Goal: Information Seeking & Learning: Learn about a topic

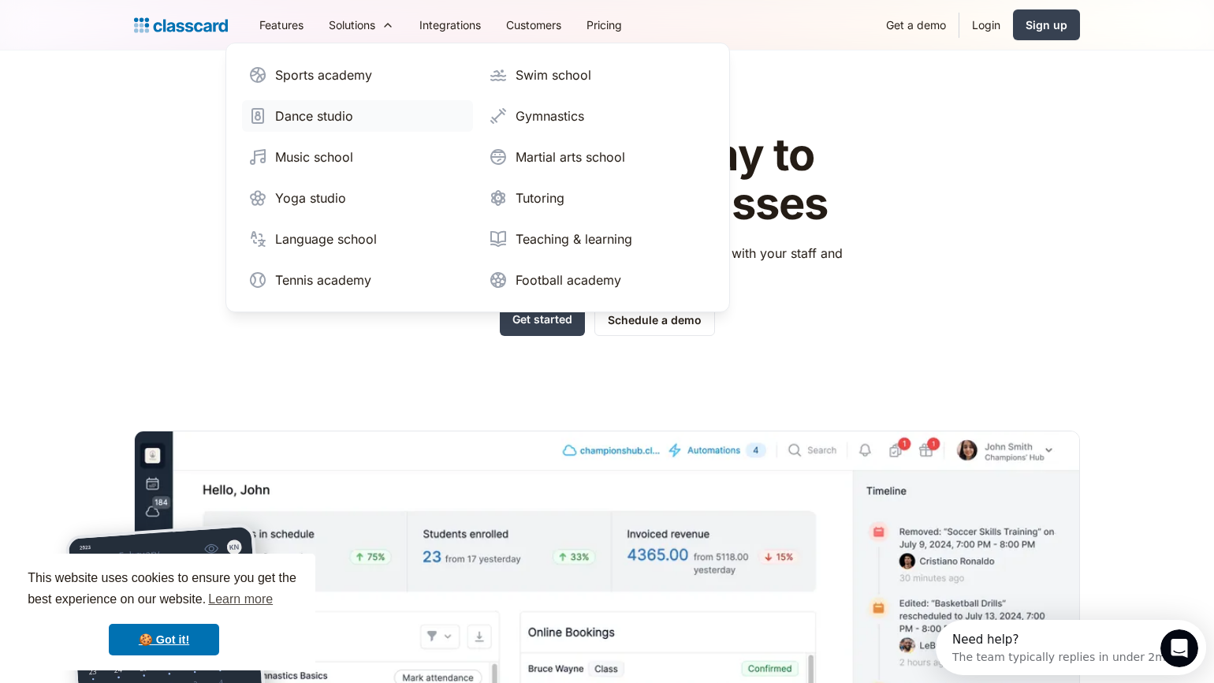
click at [322, 119] on div "Dance studio" at bounding box center [314, 115] width 78 height 19
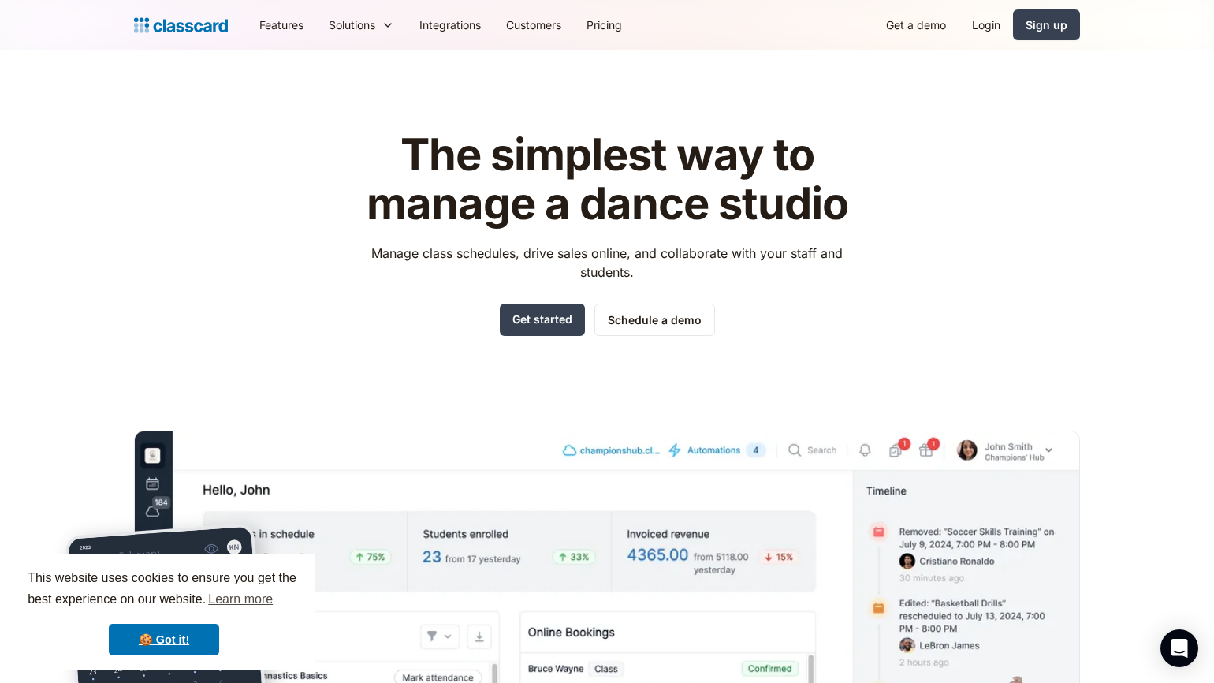
scroll to position [3, 0]
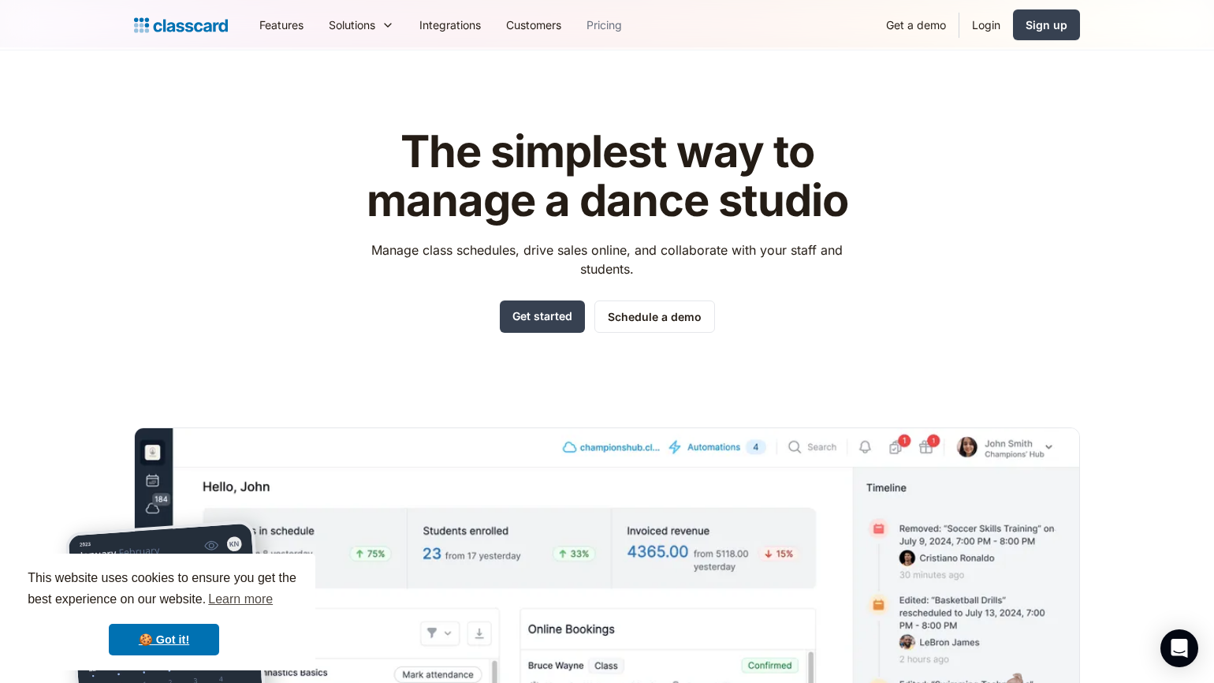
click at [620, 21] on link "Pricing" at bounding box center [604, 24] width 61 height 35
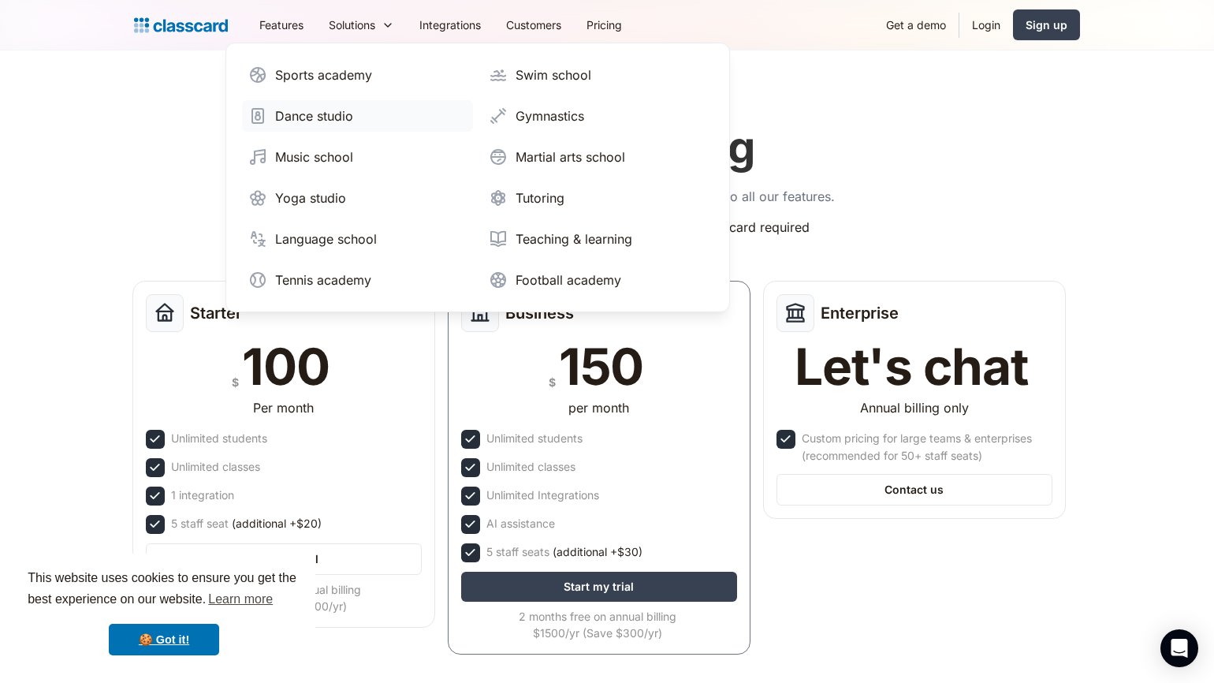
click at [311, 111] on div "Dance studio" at bounding box center [314, 115] width 78 height 19
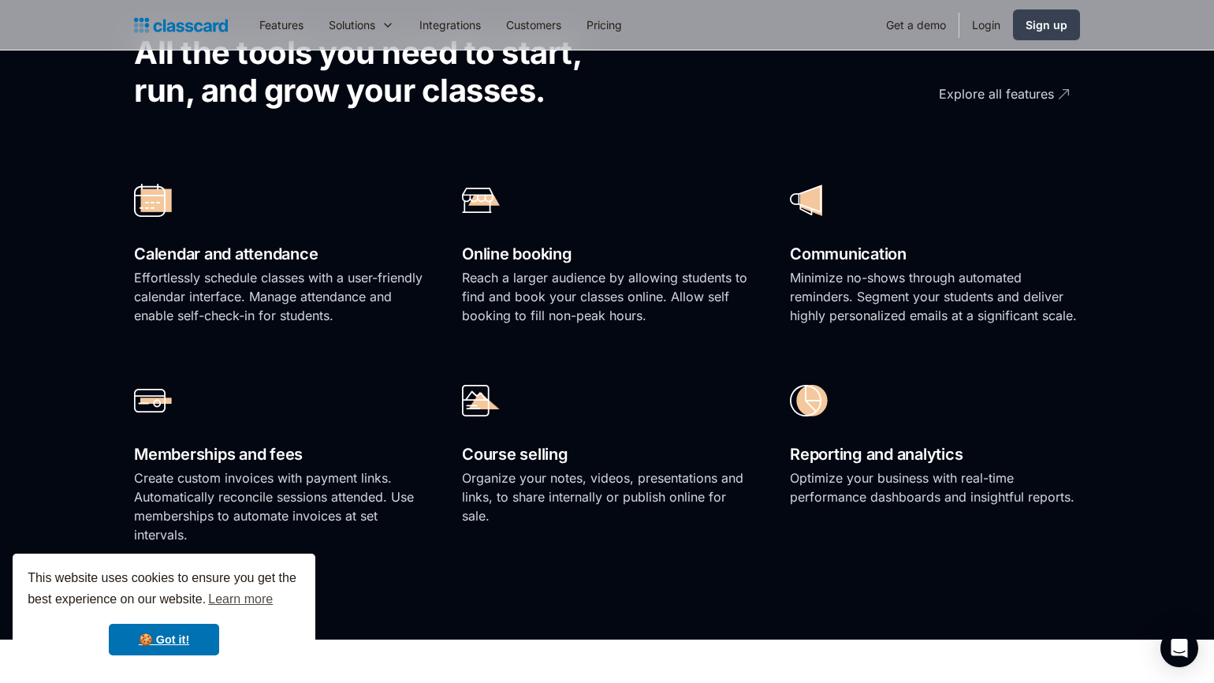
scroll to position [1096, 0]
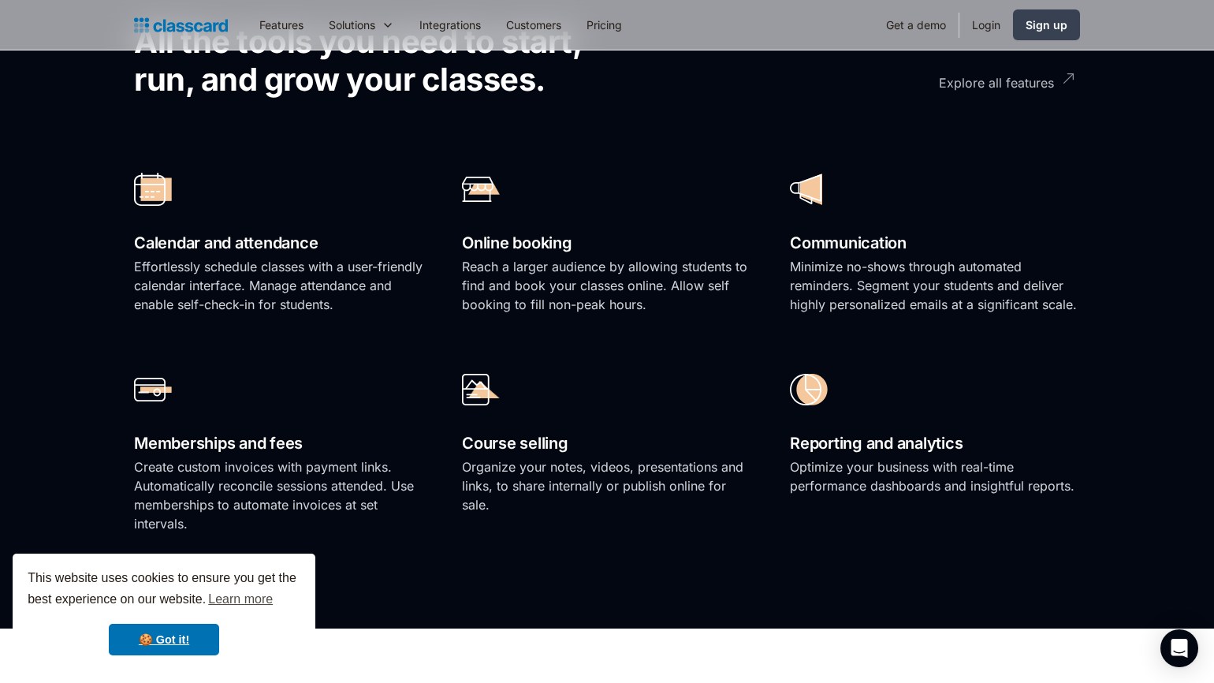
click at [980, 87] on div "Explore all features" at bounding box center [996, 76] width 115 height 31
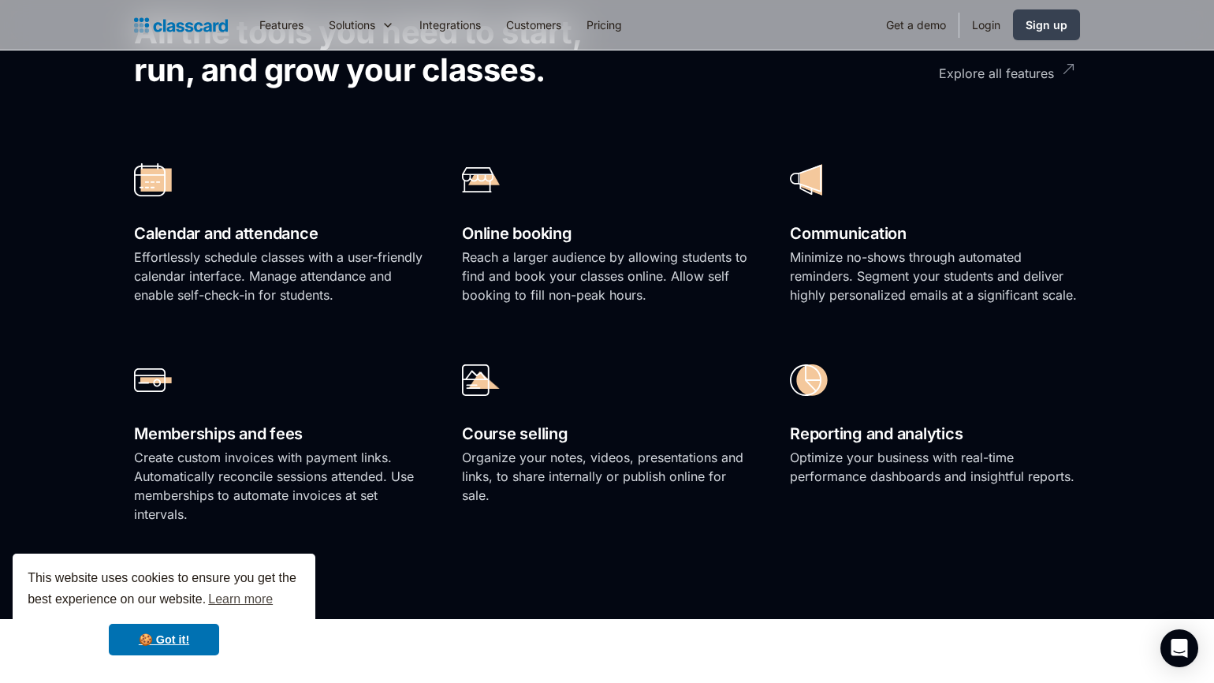
scroll to position [1107, 0]
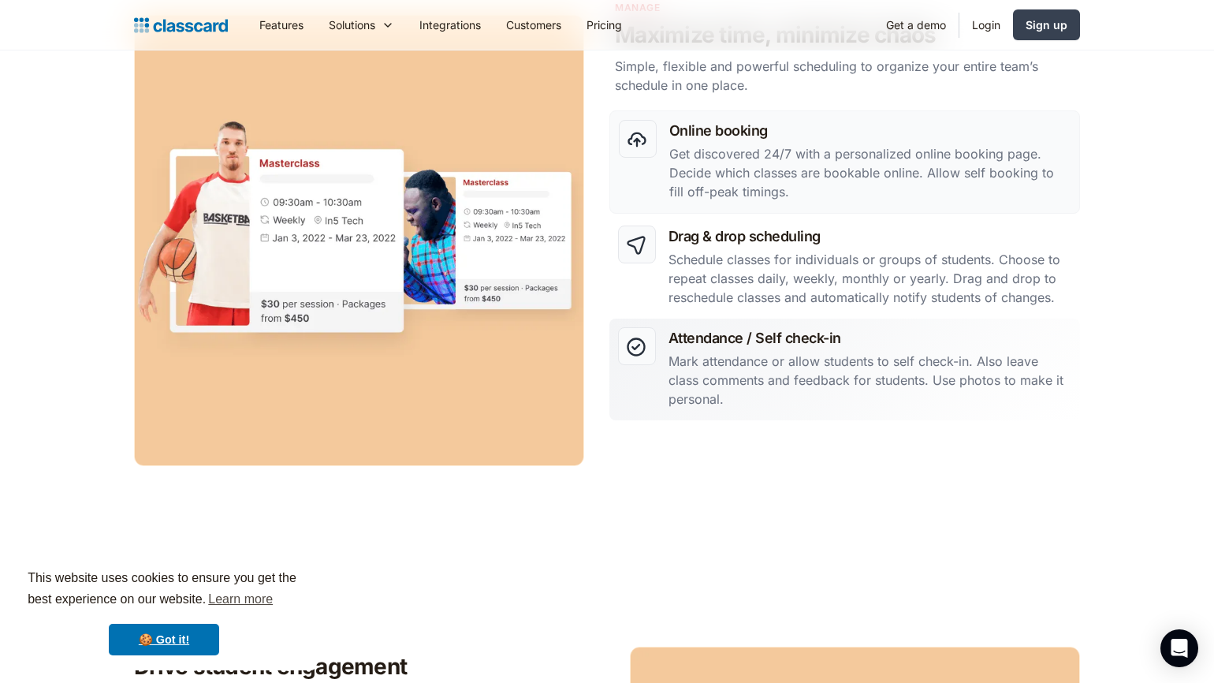
scroll to position [761, 0]
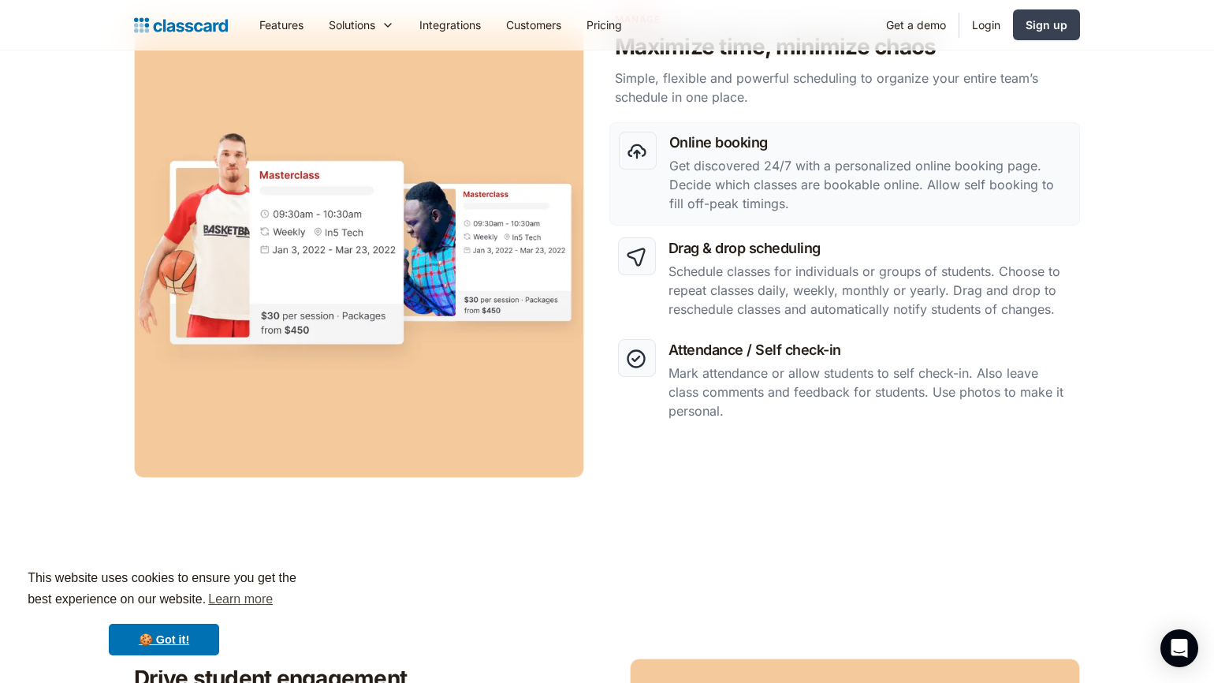
click at [674, 151] on h3 "Online booking" at bounding box center [869, 142] width 401 height 21
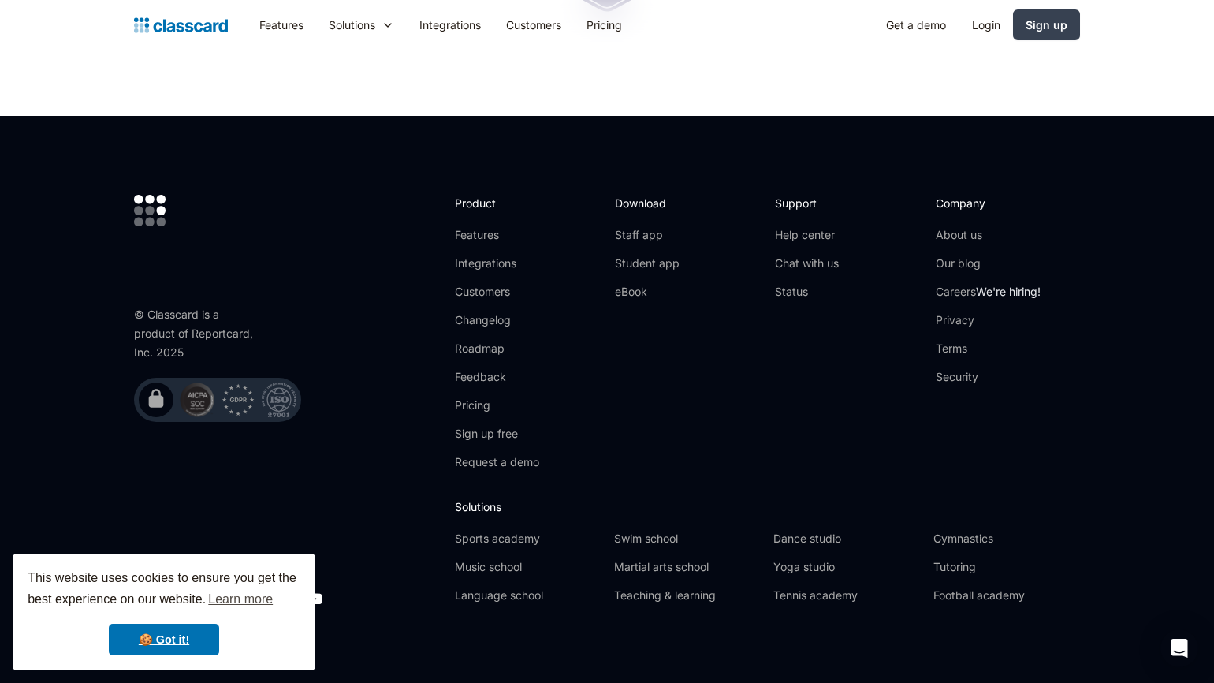
scroll to position [4820, 0]
